Goal: Information Seeking & Learning: Learn about a topic

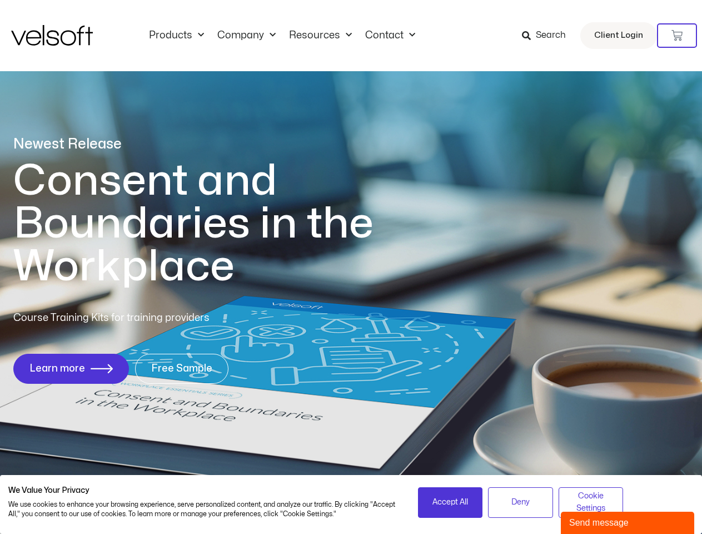
click at [351, 267] on h1 "Consent and Boundaries in the Workplace" at bounding box center [216, 224] width 406 height 128
click at [677, 36] on icon at bounding box center [677, 35] width 11 height 11
click at [450, 502] on span "Accept All" at bounding box center [451, 502] width 36 height 12
click at [351, 267] on div "No products in the cart." at bounding box center [351, 267] width 0 height 0
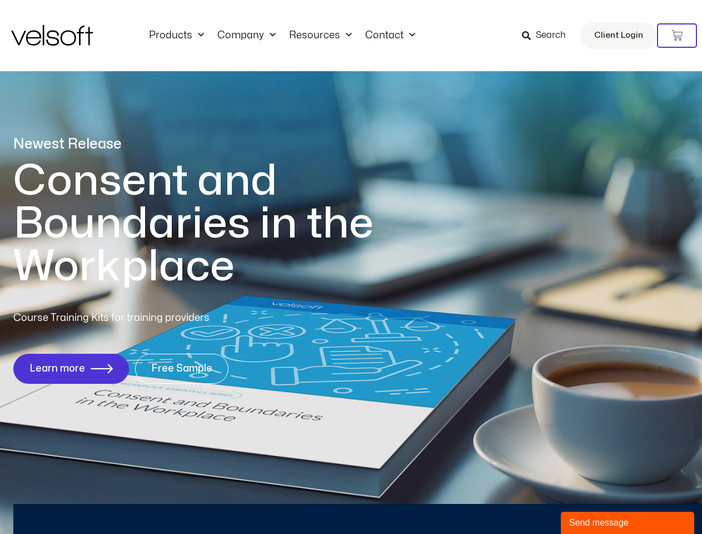
click at [351, 267] on div "No products in the cart." at bounding box center [351, 267] width 0 height 0
click at [628, 523] on div "Send message" at bounding box center [627, 522] width 117 height 13
